Goal: Task Accomplishment & Management: Manage account settings

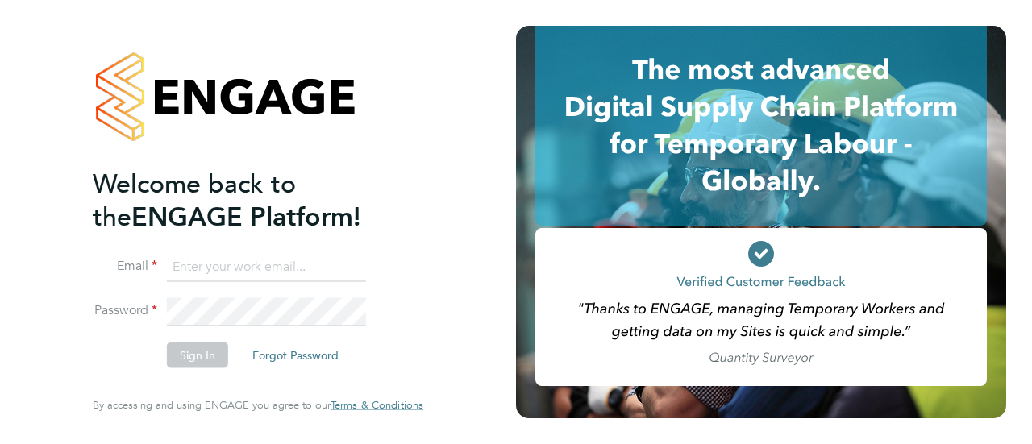
type input "becky.paintin@manpower.co.uk"
click at [190, 357] on button "Sign In" at bounding box center [197, 356] width 61 height 26
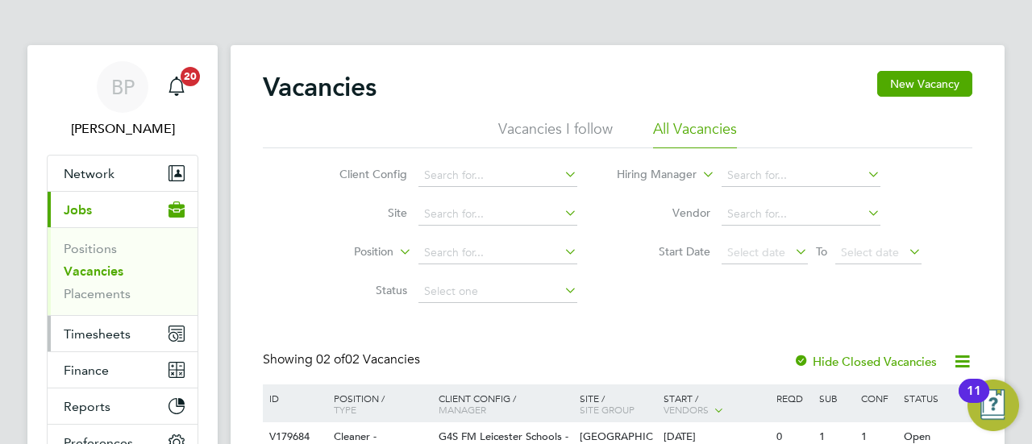
click at [103, 338] on span "Timesheets" at bounding box center [97, 333] width 67 height 15
click at [103, 331] on span "Timesheets" at bounding box center [97, 333] width 67 height 15
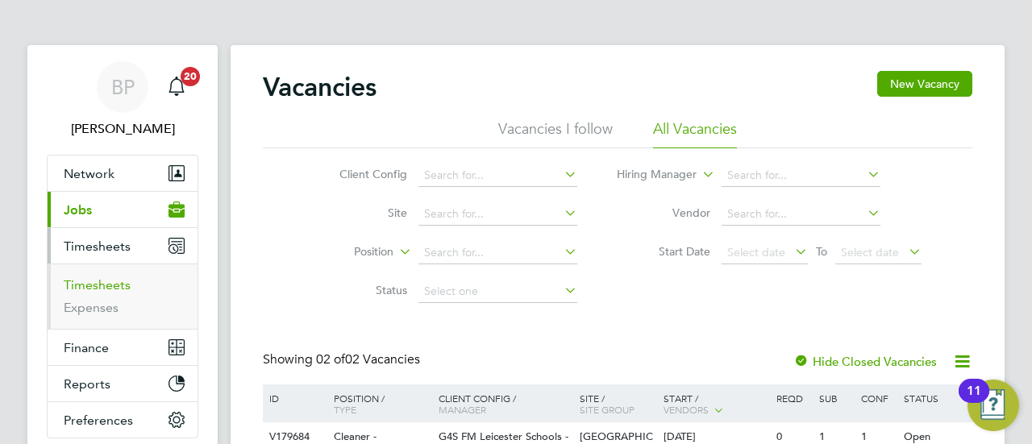
click at [103, 280] on link "Timesheets" at bounding box center [97, 284] width 67 height 15
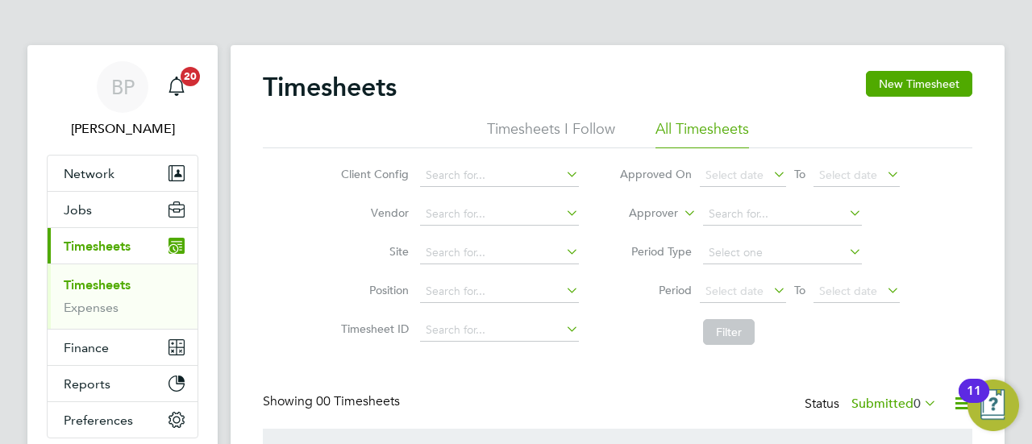
click at [522, 387] on div "Timesheets New Timesheet Timesheets I Follow All Timesheets Client Config Vendo…" at bounding box center [617, 315] width 709 height 488
click at [954, 202] on div "Client Config Vendor Site Position Timesheet ID Approved On Select date To Sele…" at bounding box center [617, 250] width 709 height 205
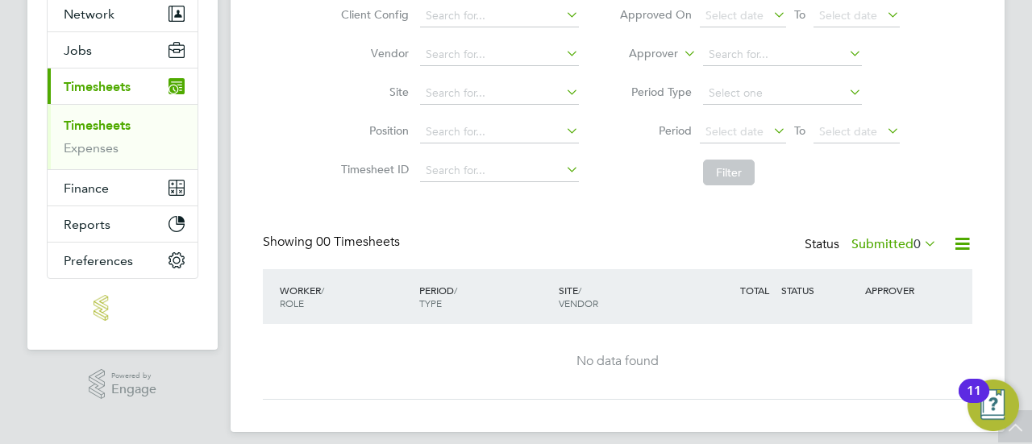
scroll to position [161, 0]
click at [862, 130] on span "Select date" at bounding box center [848, 130] width 58 height 15
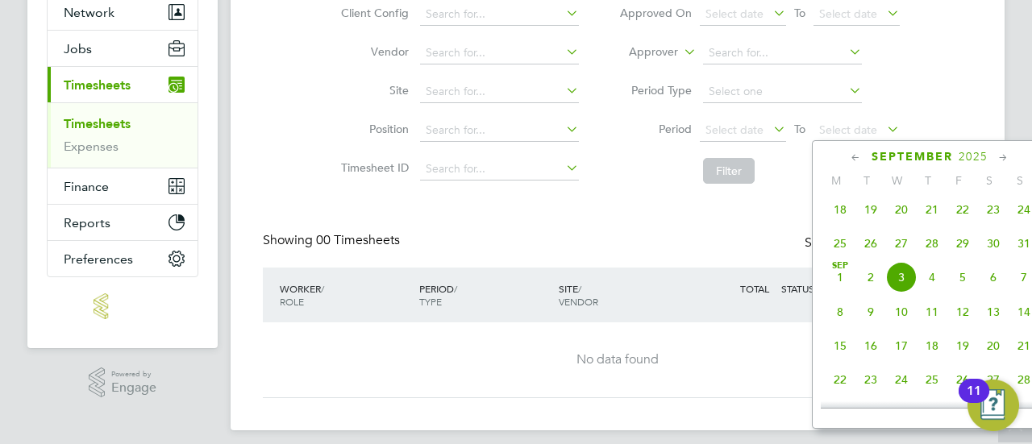
click at [835, 218] on span "18" at bounding box center [840, 209] width 31 height 31
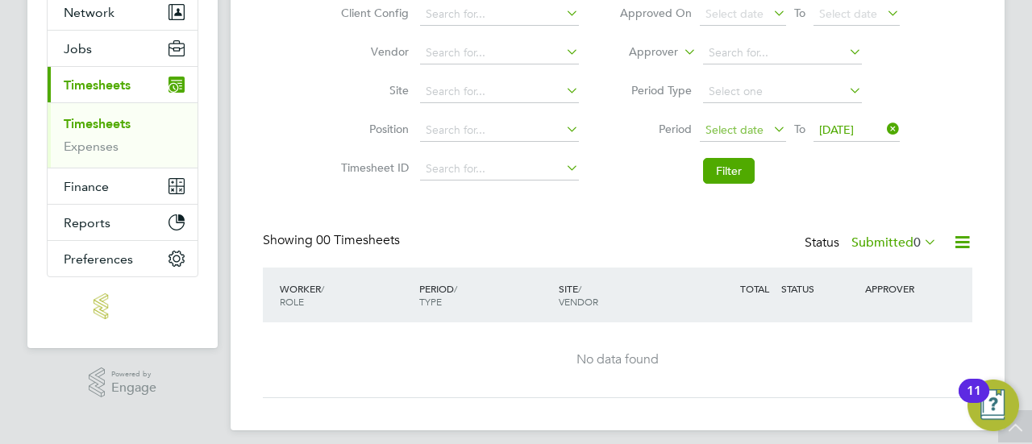
click at [748, 129] on span "Select date" at bounding box center [734, 130] width 58 height 15
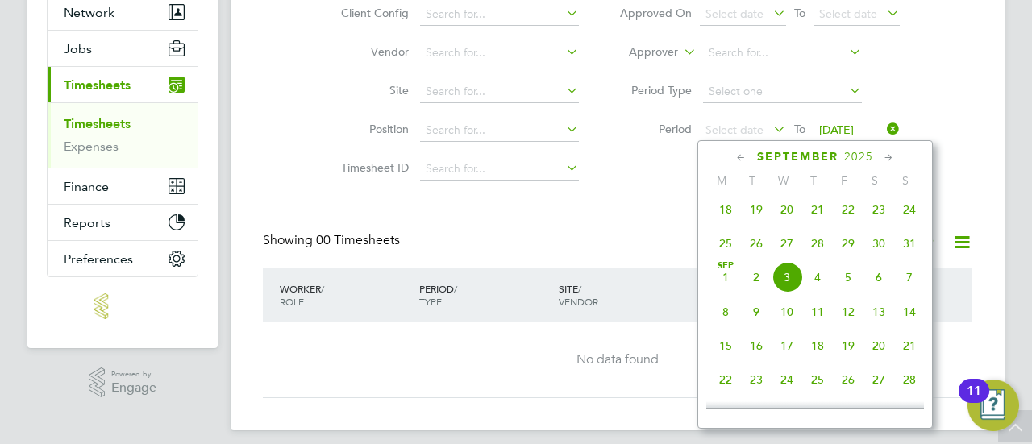
click at [724, 218] on span "18" at bounding box center [725, 209] width 31 height 31
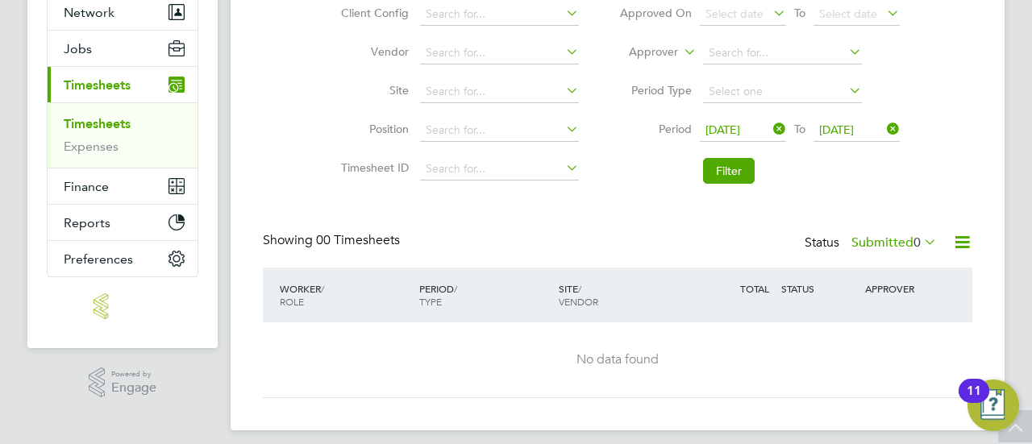
click at [854, 128] on span "[DATE]" at bounding box center [836, 130] width 35 height 15
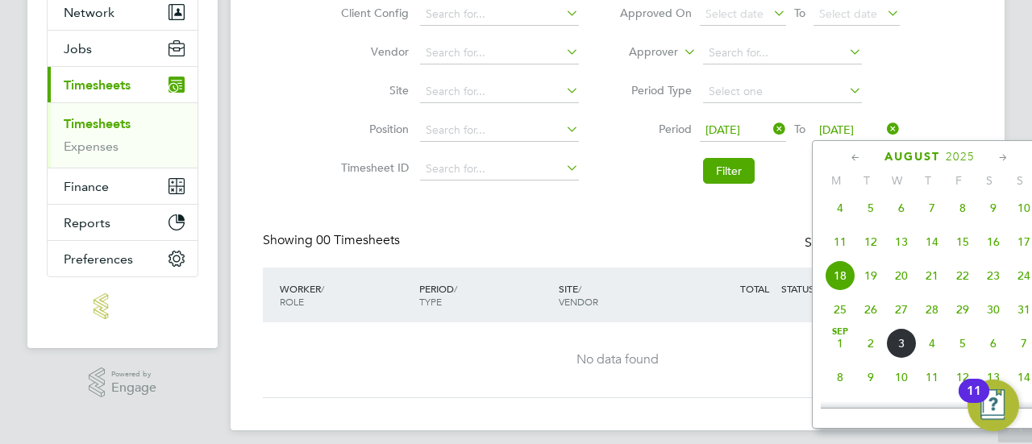
click at [897, 347] on span "3" at bounding box center [901, 343] width 31 height 31
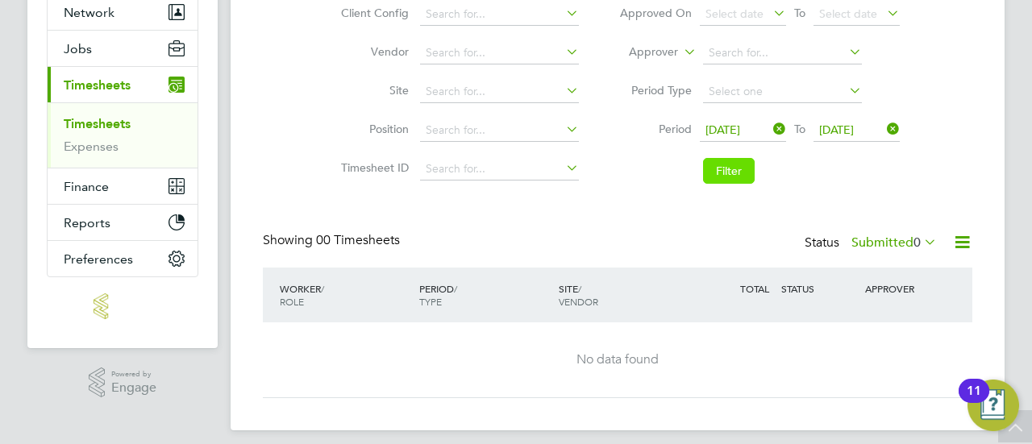
click at [720, 176] on button "Filter" at bounding box center [729, 171] width 52 height 26
click at [893, 239] on label "Submitted 0" at bounding box center [893, 243] width 85 height 16
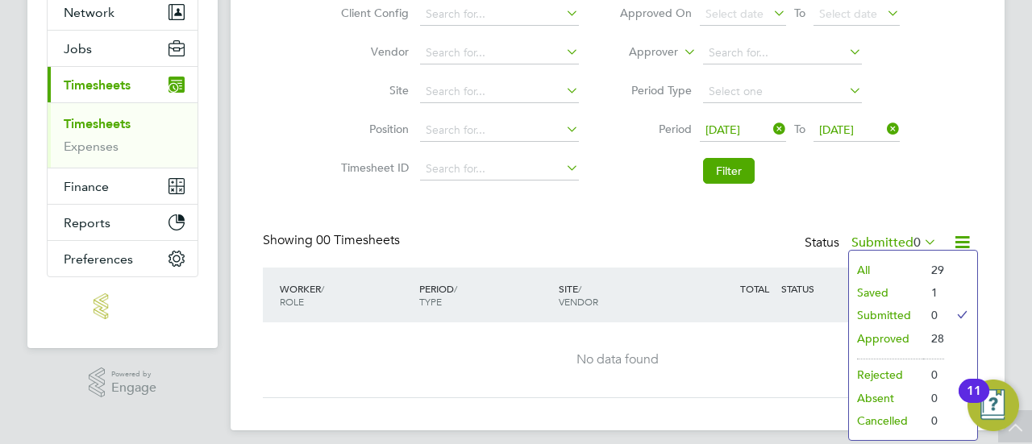
click at [892, 338] on li "Approved" at bounding box center [886, 338] width 74 height 23
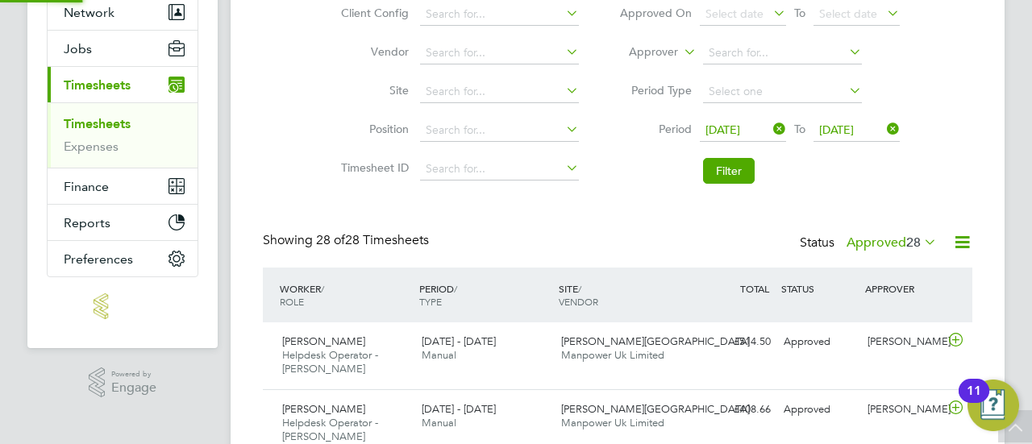
scroll to position [0, 0]
click at [629, 187] on li "Filter" at bounding box center [759, 171] width 321 height 42
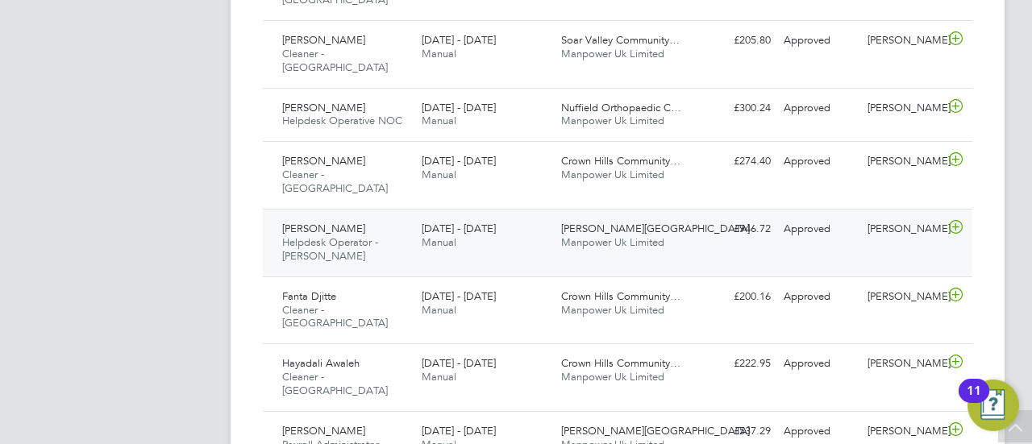
click at [592, 222] on span "[PERSON_NAME][GEOGRAPHIC_DATA]" at bounding box center [655, 229] width 189 height 14
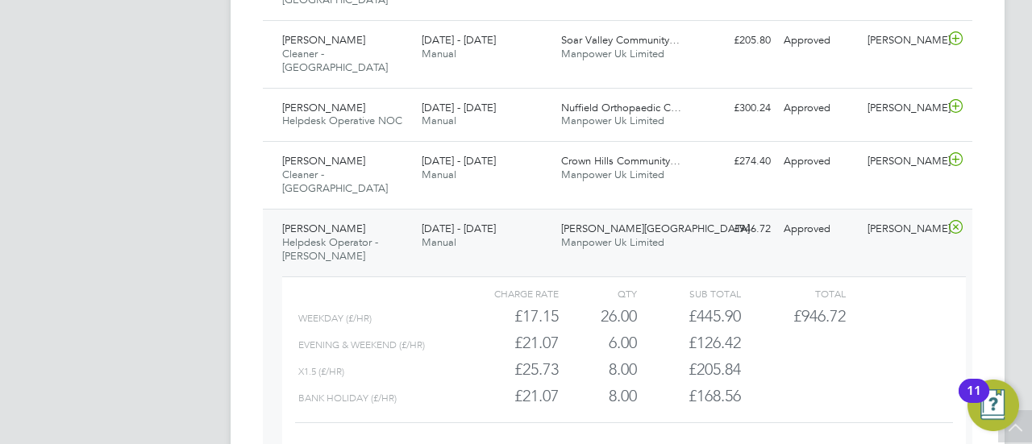
click at [921, 442] on link "View Details" at bounding box center [913, 449] width 59 height 14
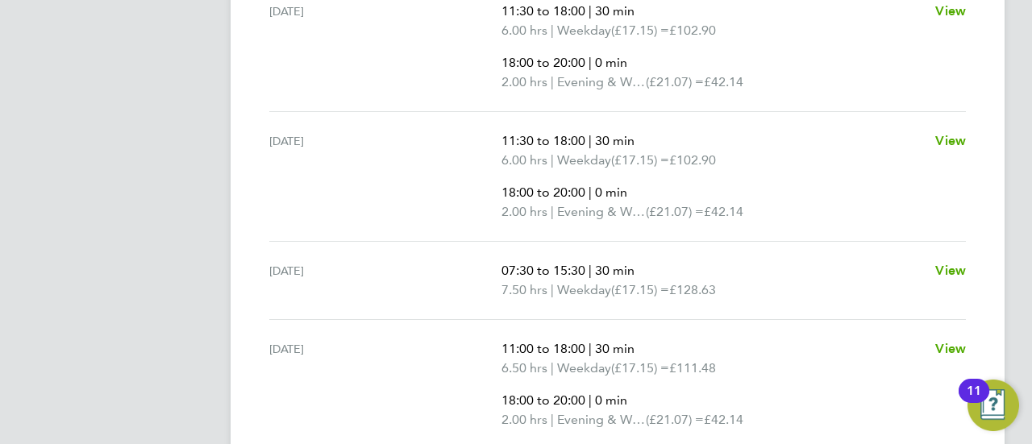
scroll to position [774, 0]
